Goal: Information Seeking & Learning: Find specific fact

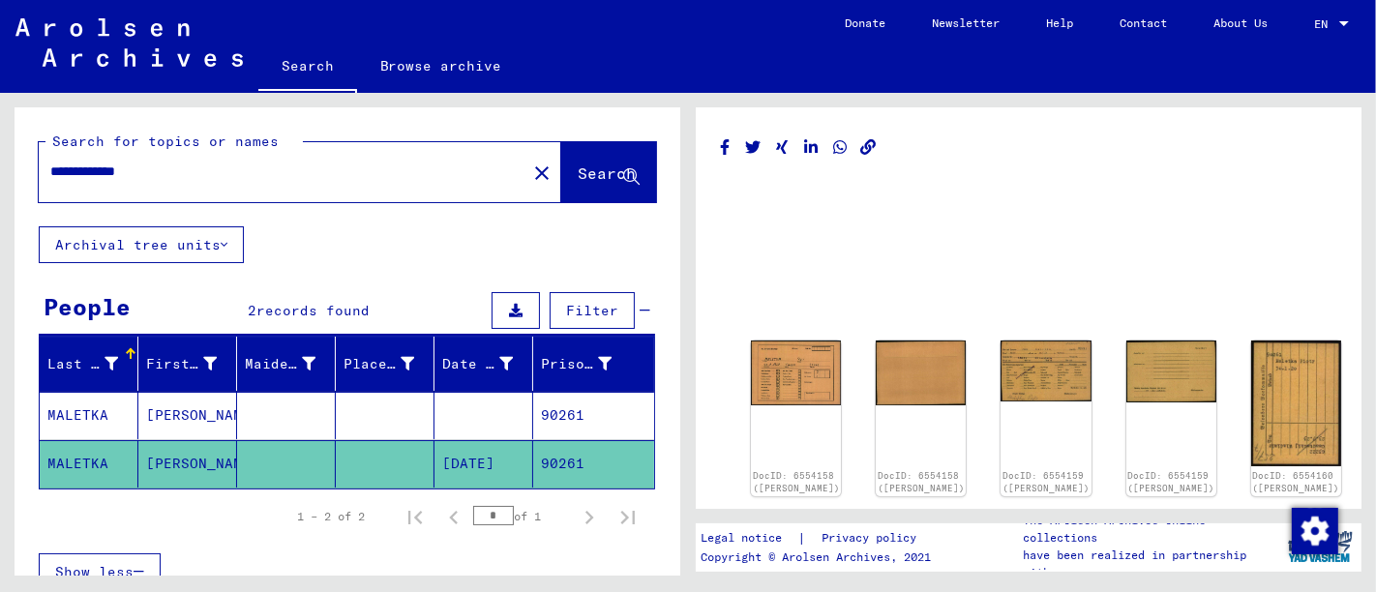
scroll to position [77, 0]
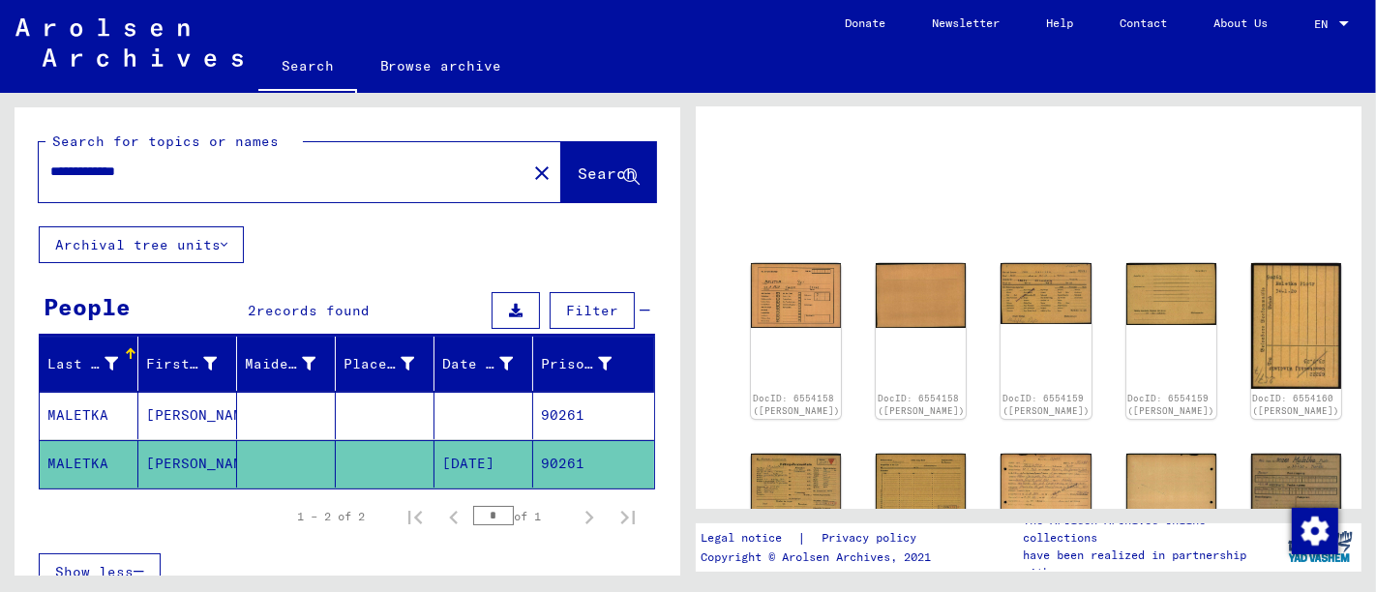
drag, startPoint x: 233, startPoint y: 163, endPoint x: 0, endPoint y: 165, distance: 233.3
click at [0, 165] on div "**********" at bounding box center [344, 334] width 688 height 483
type input "**********"
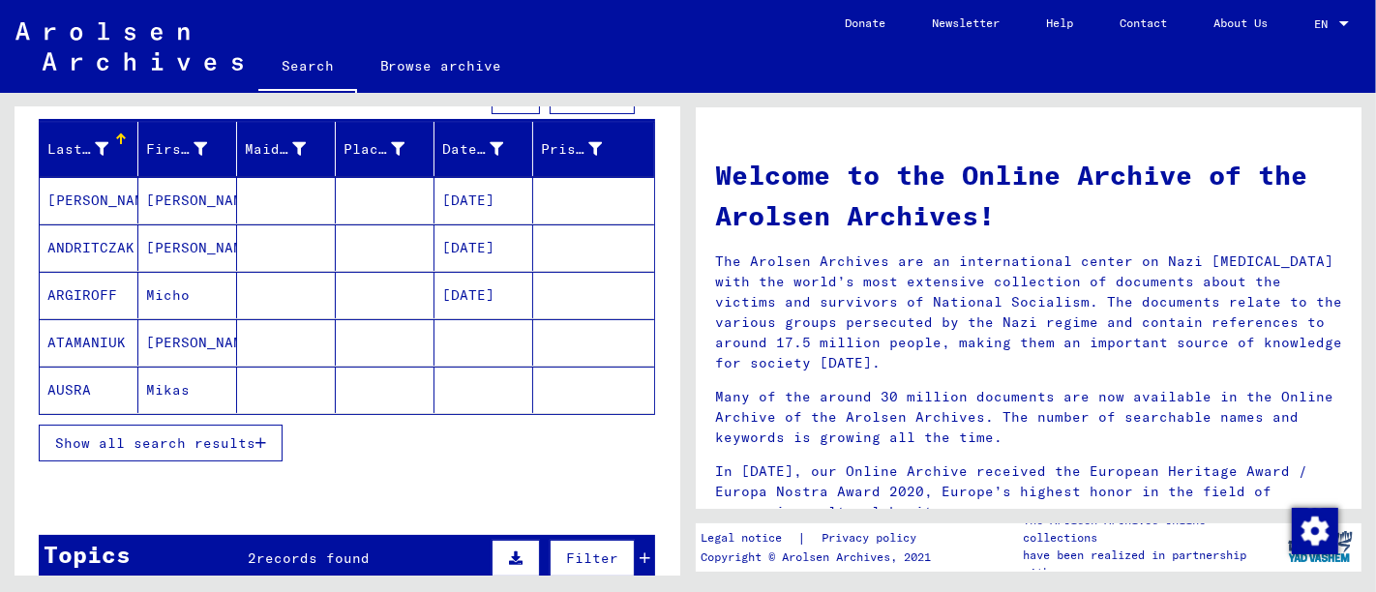
click at [150, 437] on span "Show all search results" at bounding box center [155, 443] width 200 height 17
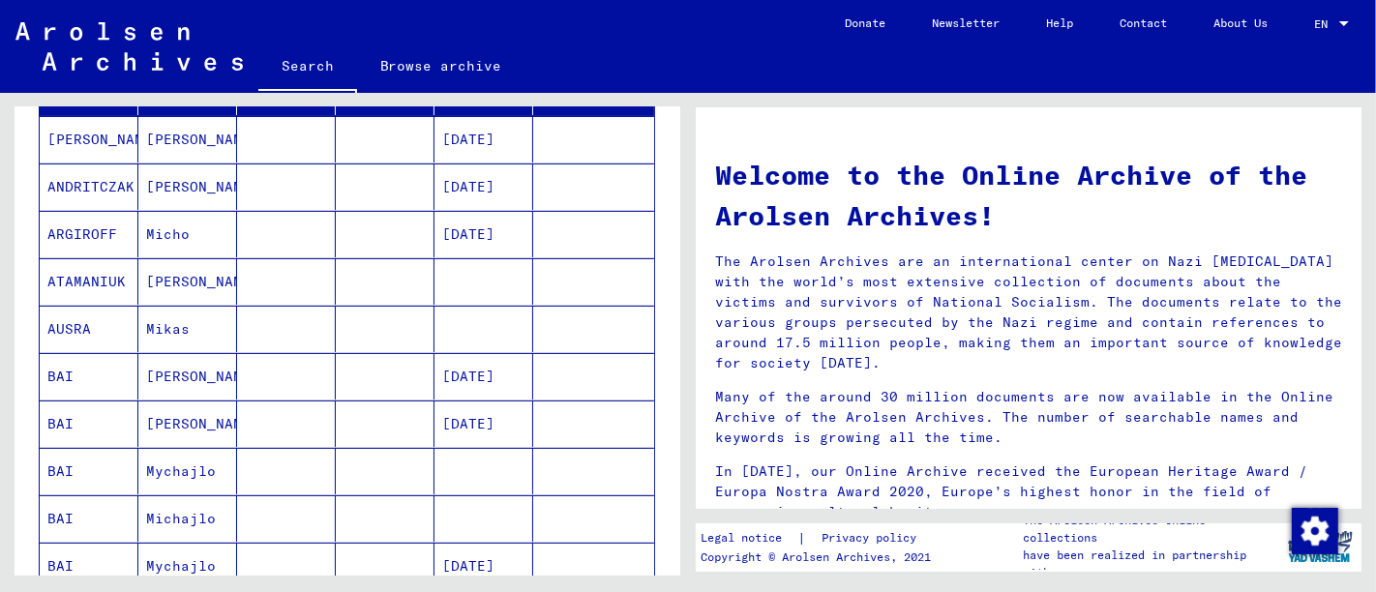
scroll to position [322, 0]
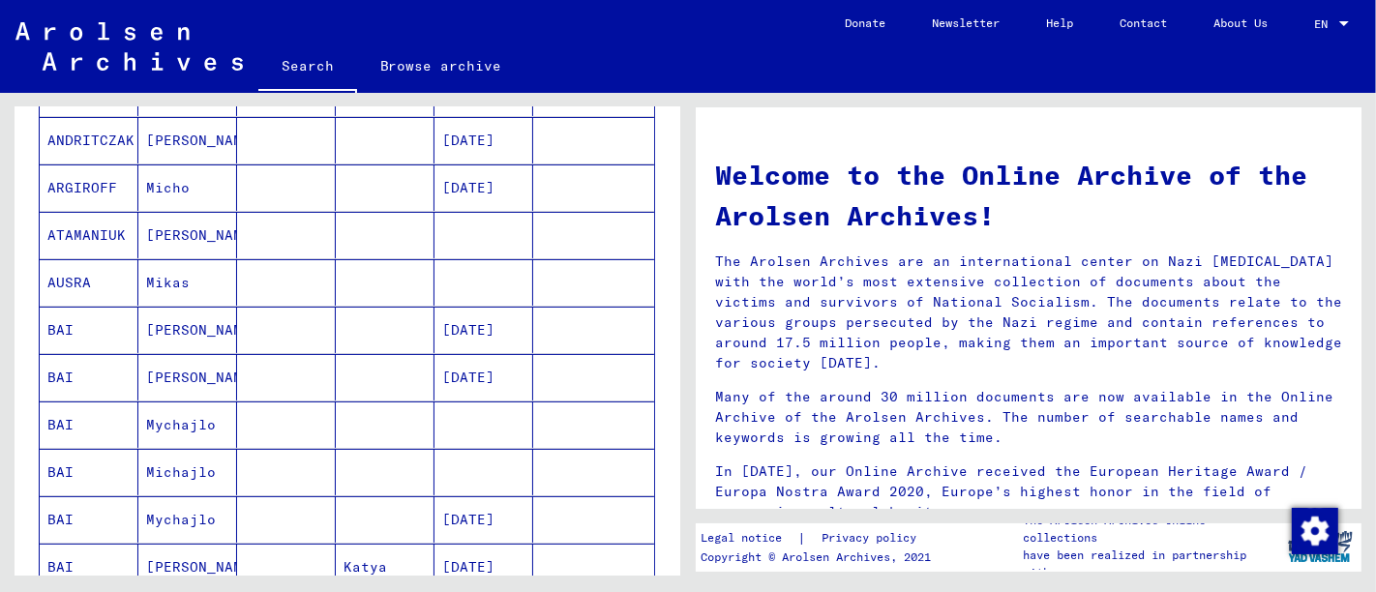
click at [556, 325] on mat-cell at bounding box center [593, 330] width 121 height 46
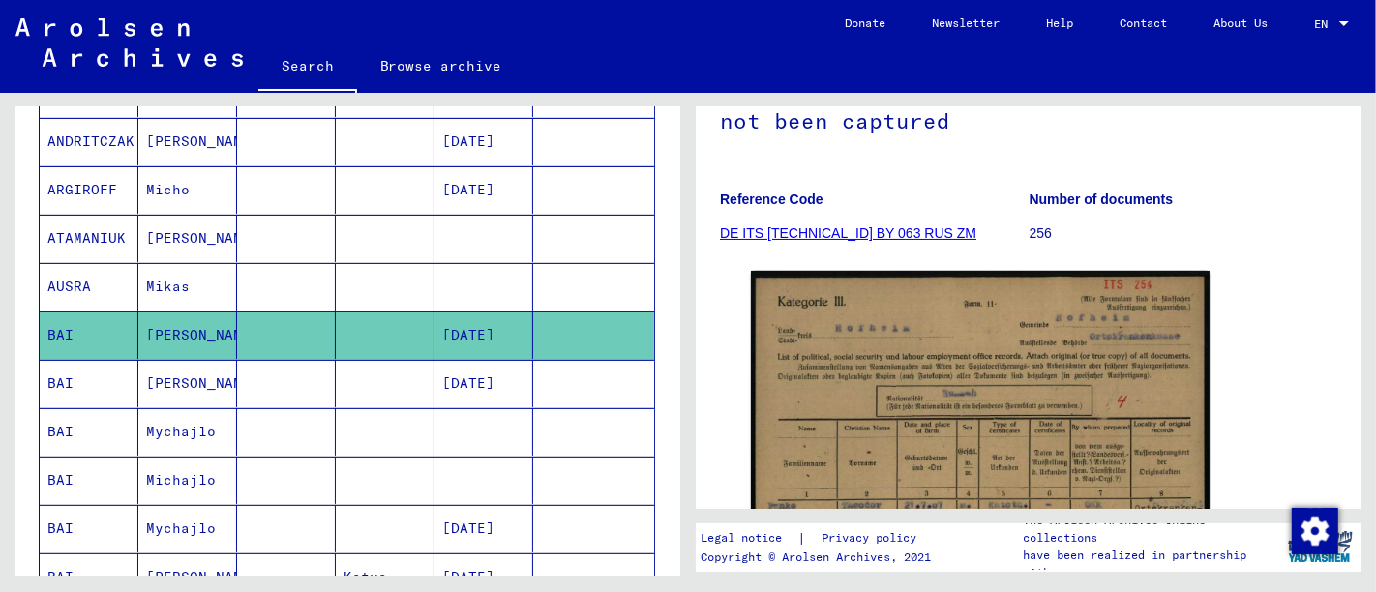
scroll to position [322, 0]
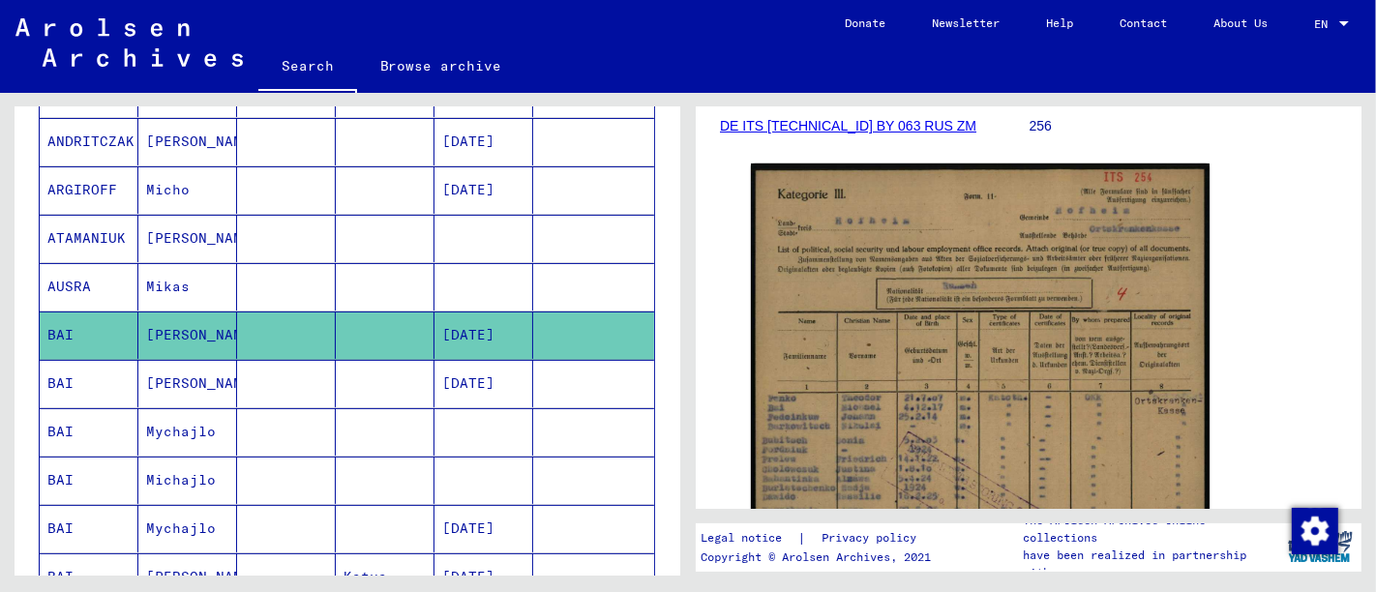
click at [591, 380] on mat-cell at bounding box center [593, 383] width 121 height 47
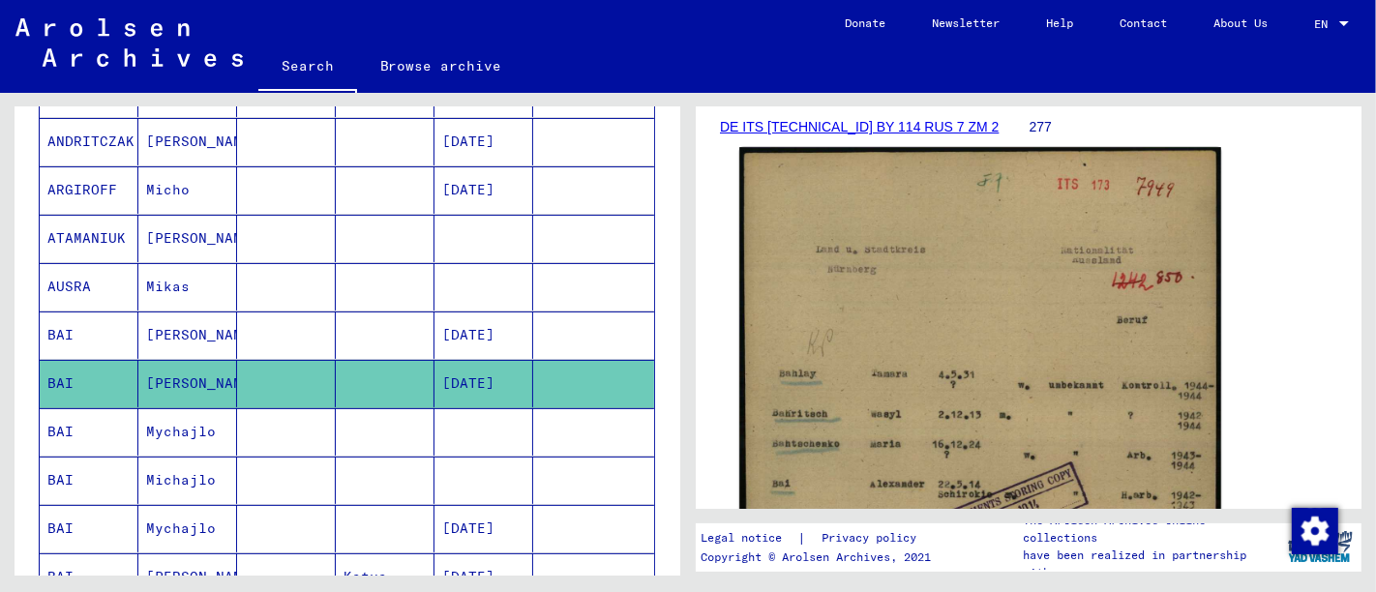
scroll to position [322, 0]
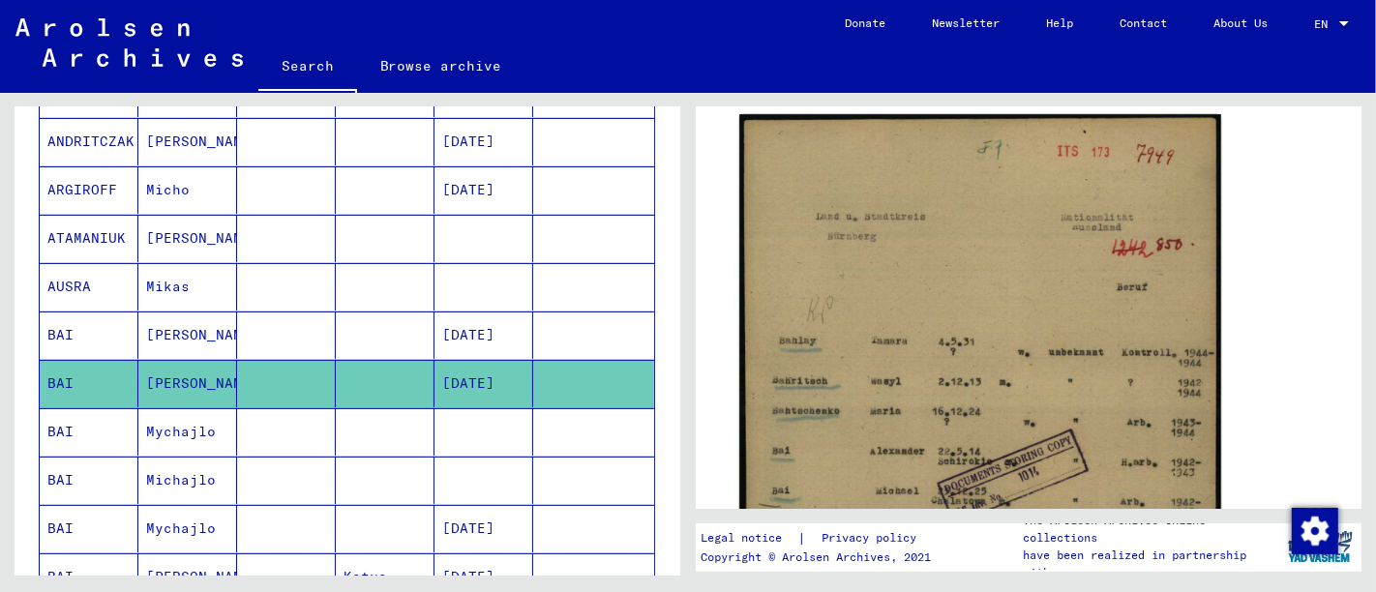
click at [916, 375] on img at bounding box center [980, 468] width 482 height 708
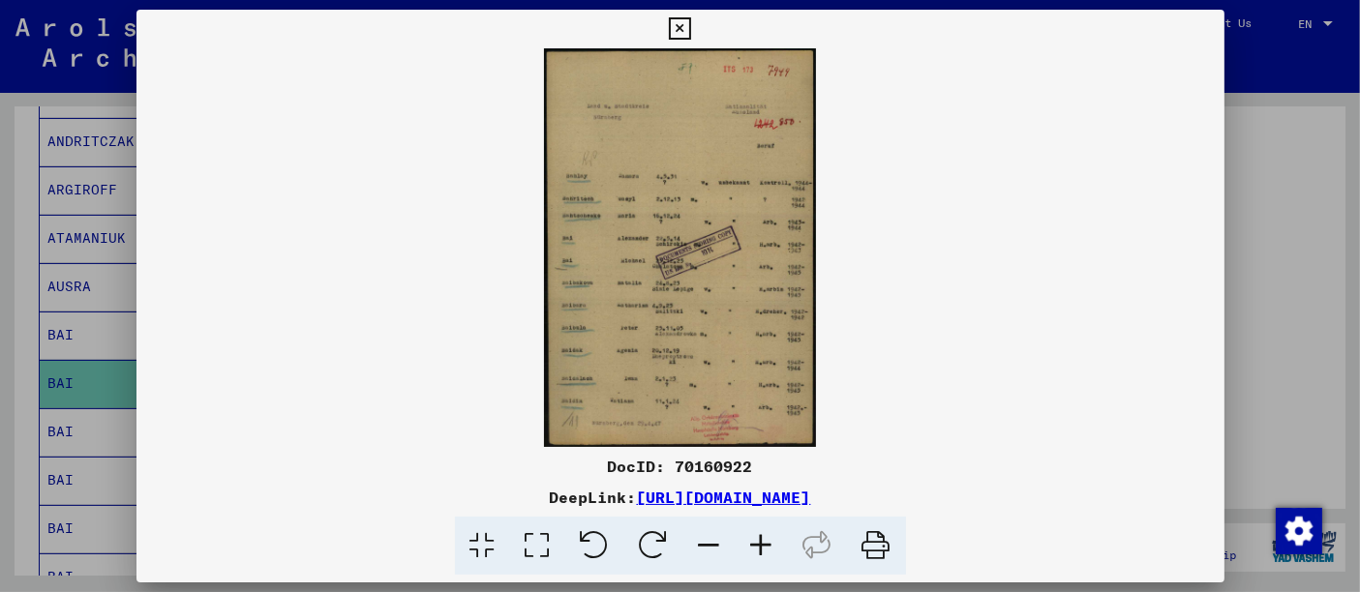
click at [0, 327] on div at bounding box center [680, 296] width 1360 height 592
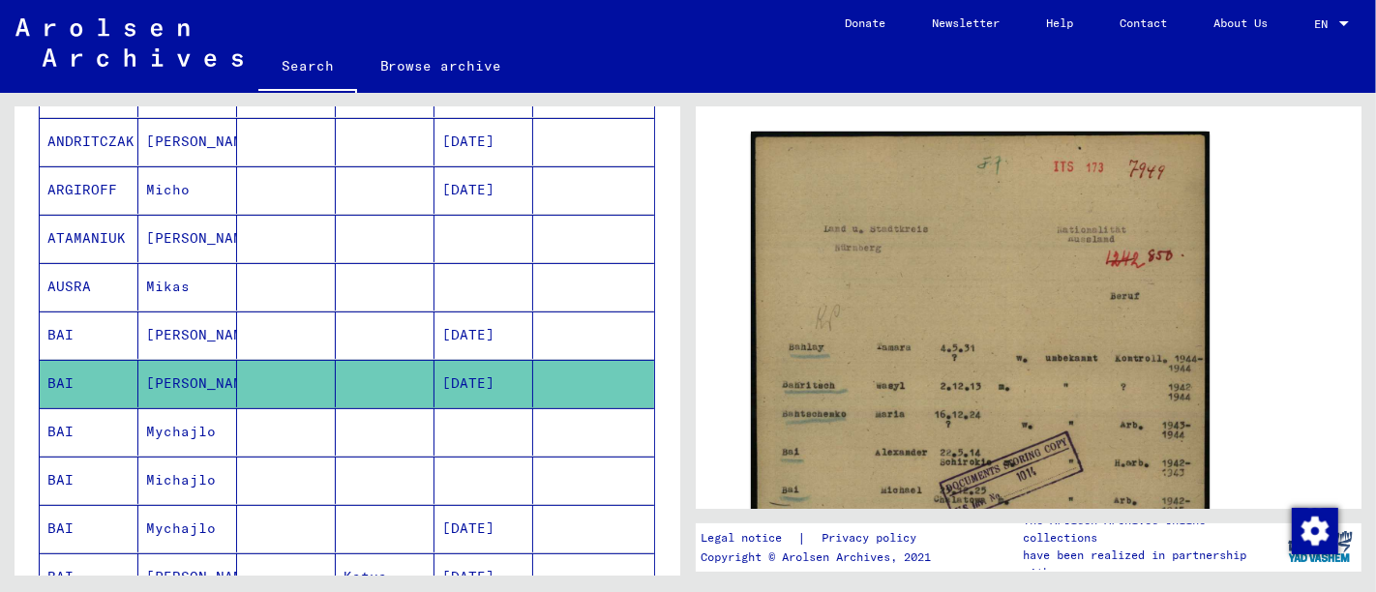
click at [558, 416] on mat-cell at bounding box center [593, 431] width 121 height 47
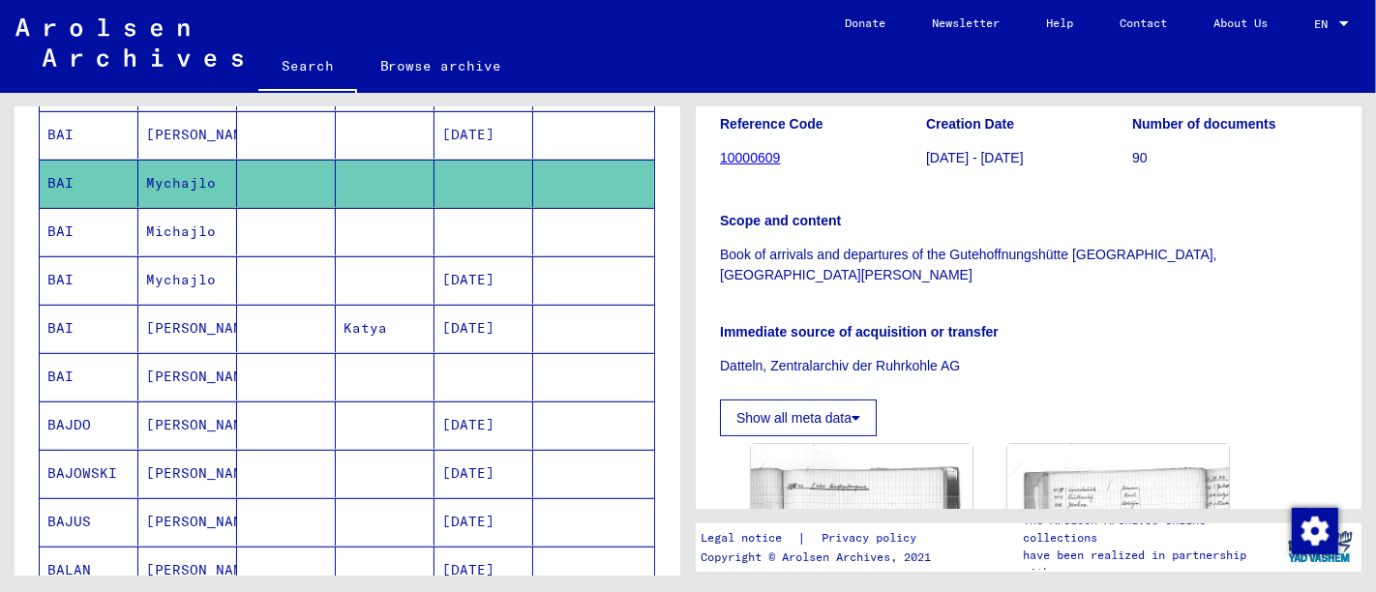
scroll to position [537, 0]
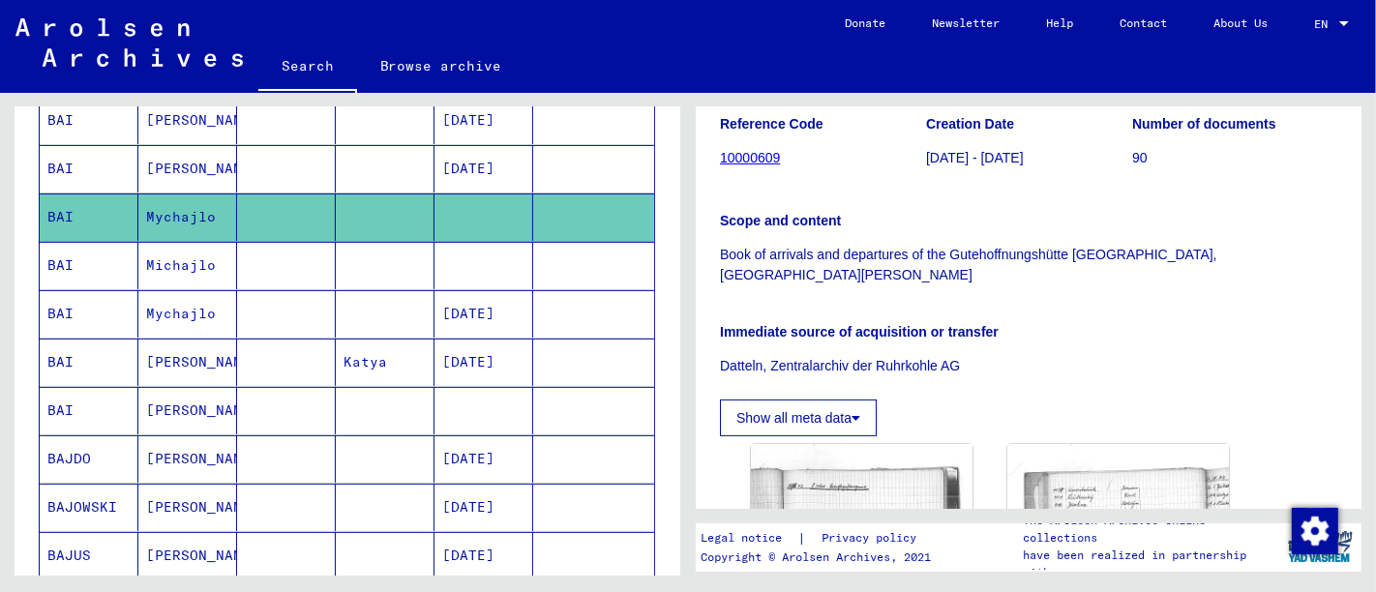
click at [533, 404] on mat-cell at bounding box center [593, 410] width 121 height 47
